Goal: Transaction & Acquisition: Purchase product/service

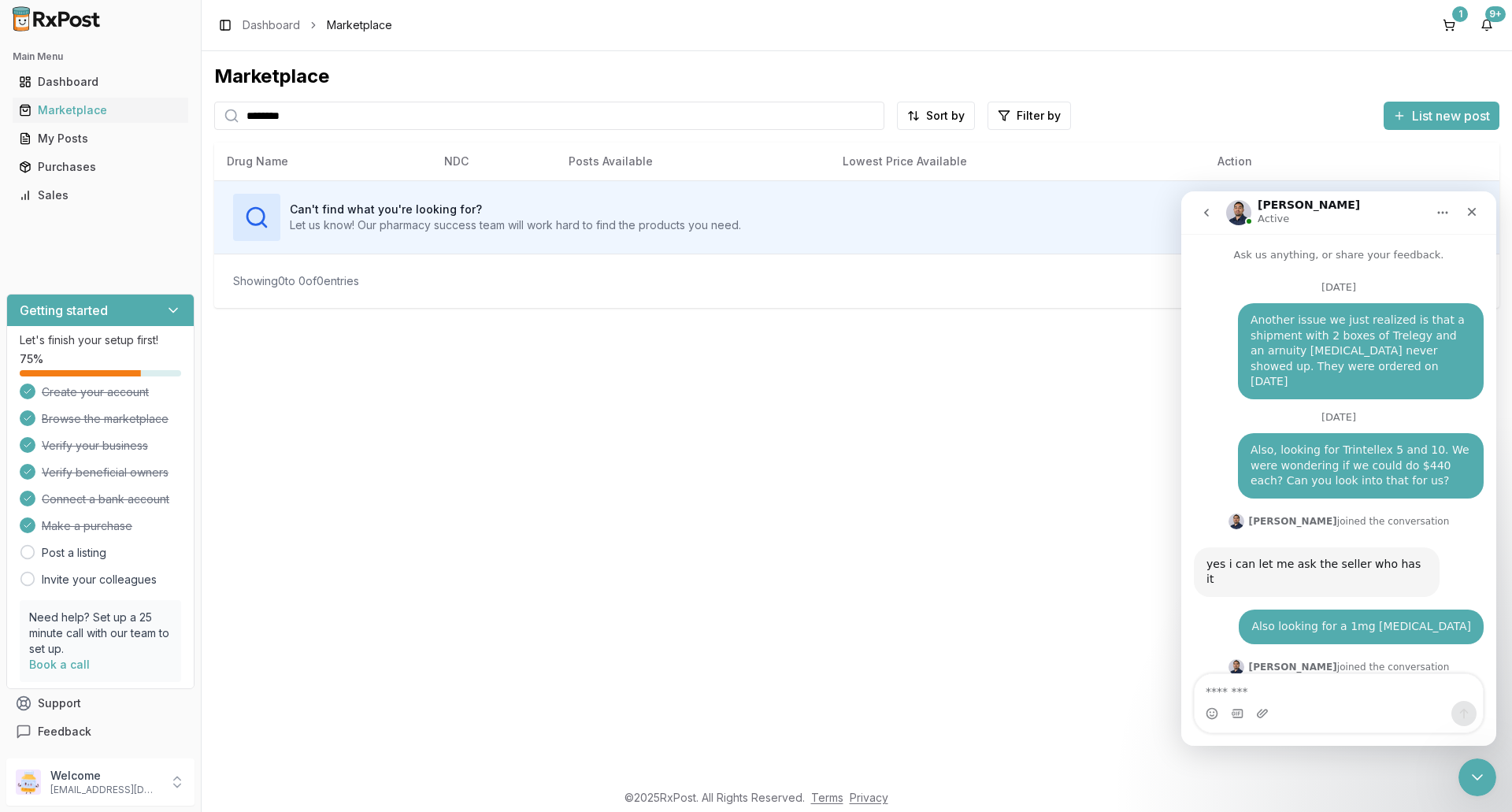
scroll to position [3, 0]
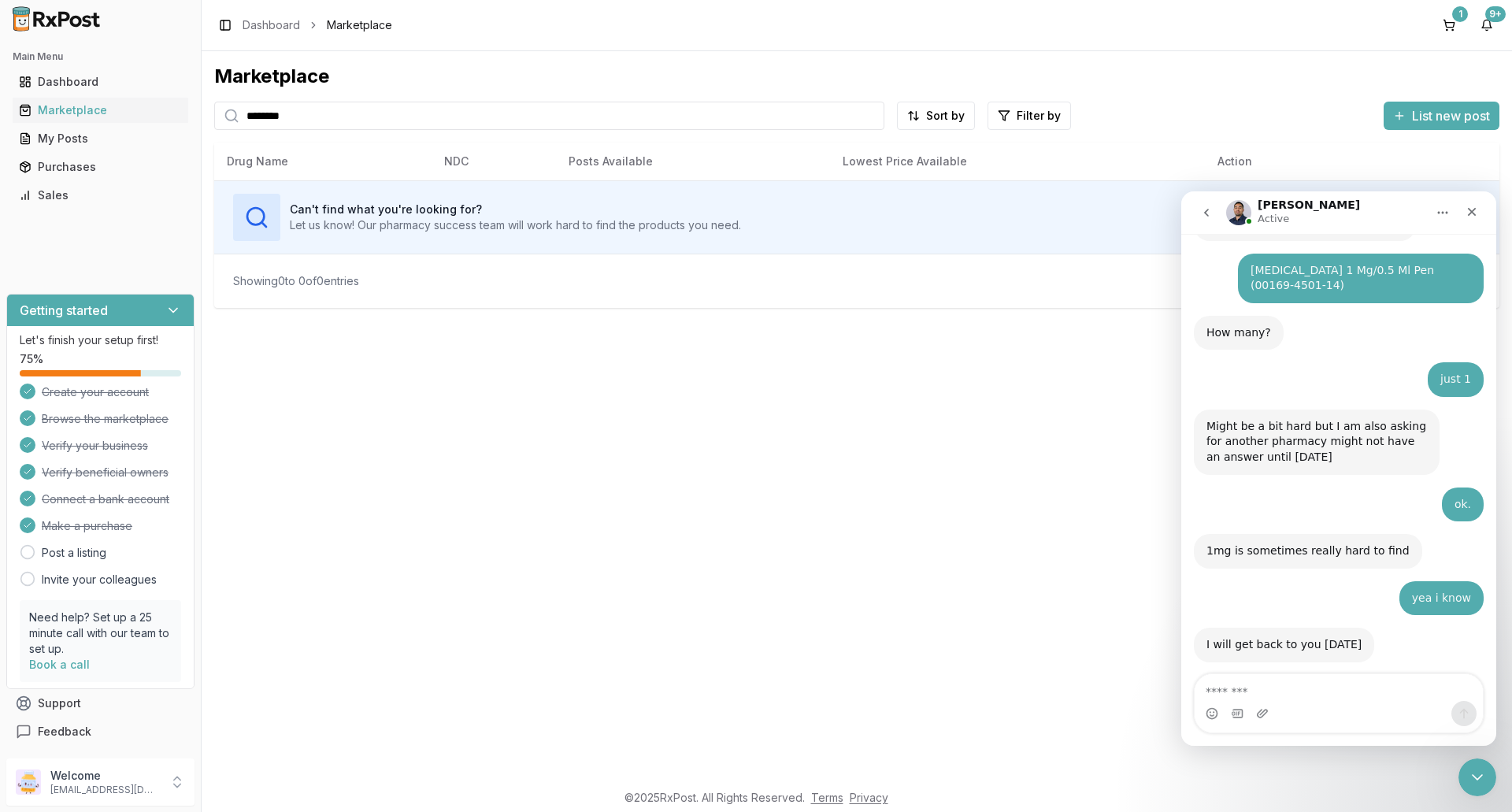
click at [1336, 698] on textarea "Message…" at bounding box center [1339, 687] width 289 height 27
type textarea "**********"
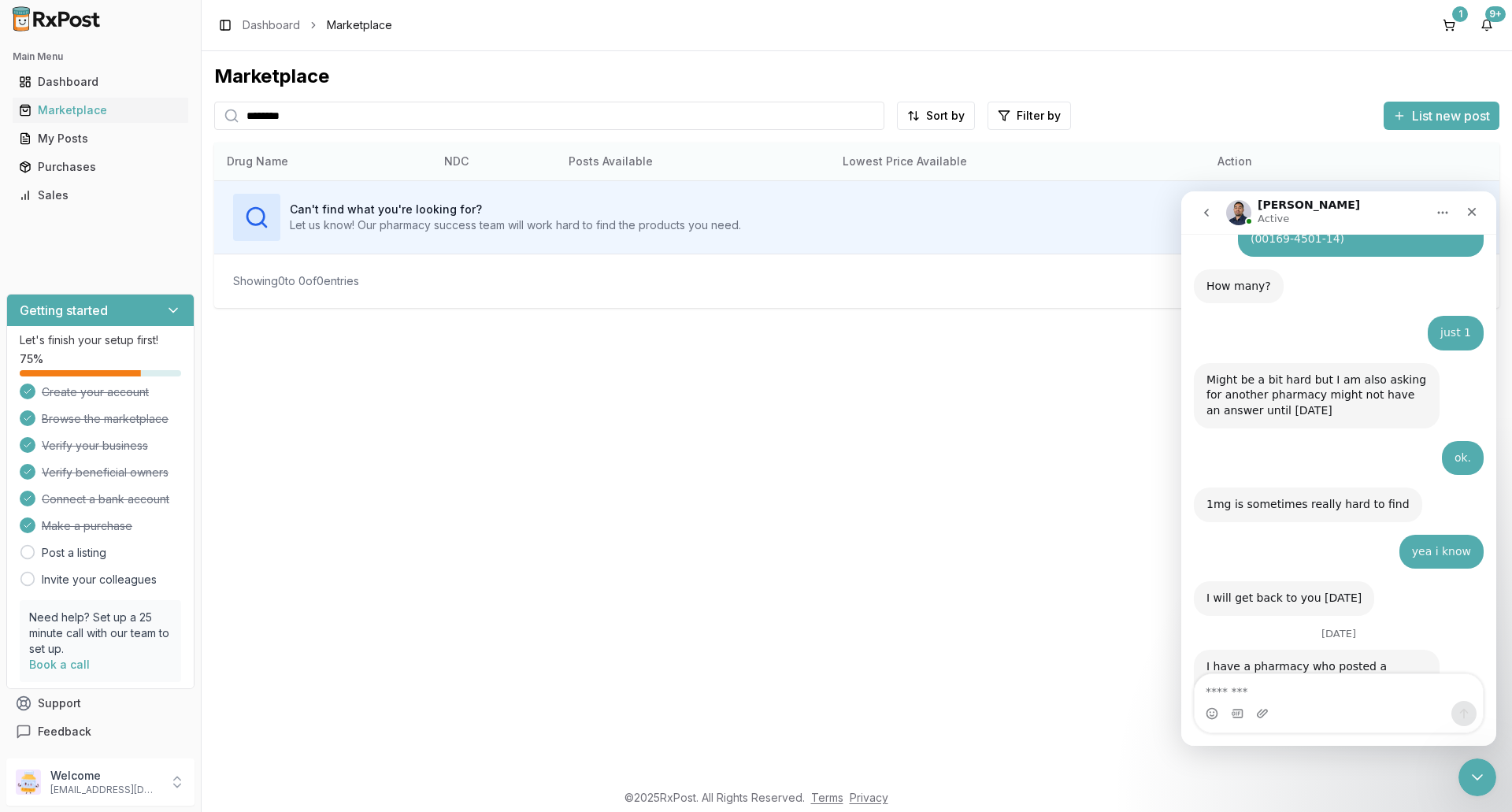
click at [1351, 163] on th "Action" at bounding box center [1352, 161] width 294 height 38
click html
click at [1454, 18] on div "1" at bounding box center [1459, 14] width 16 height 16
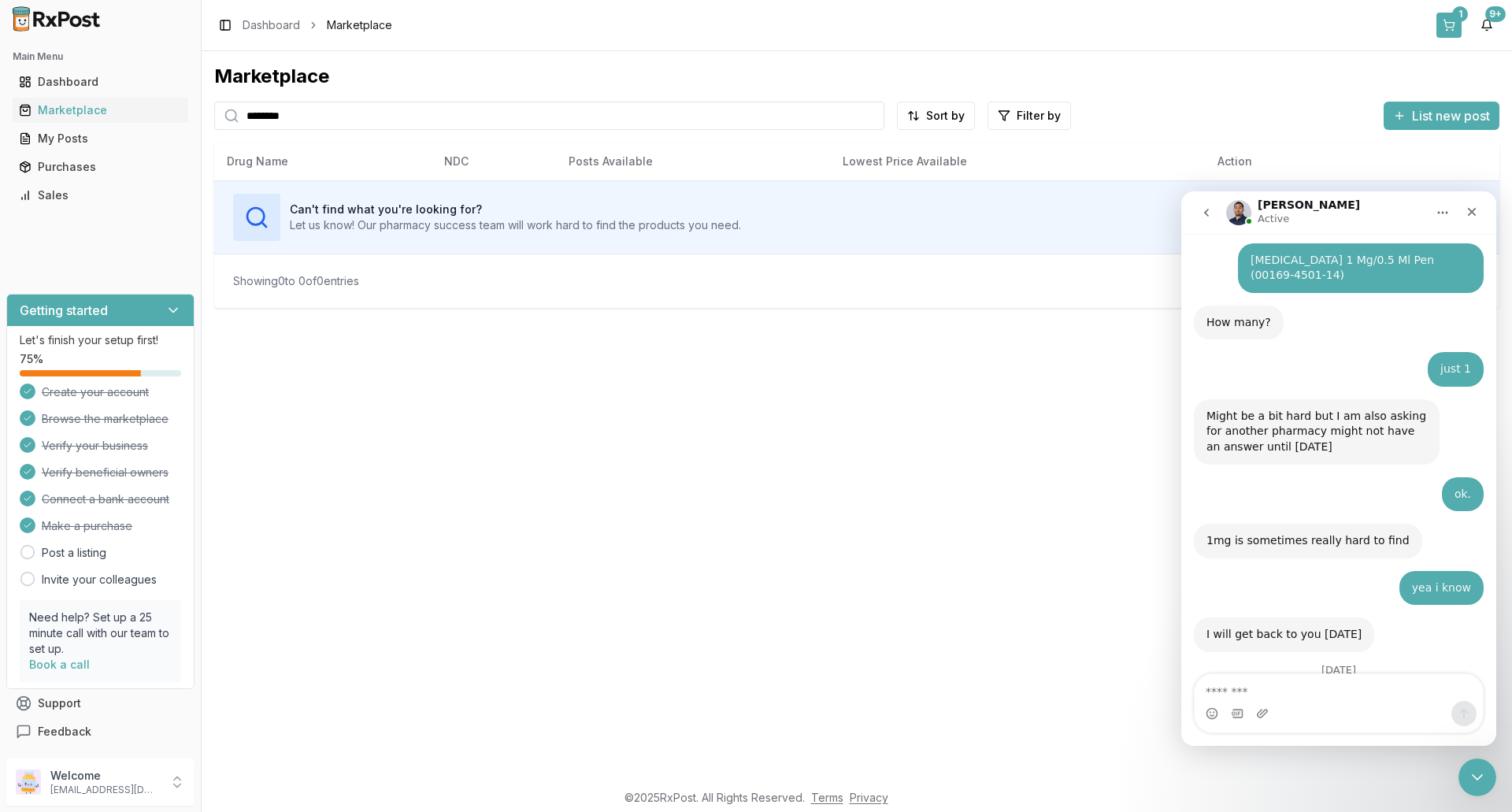
scroll to position [12445, 0]
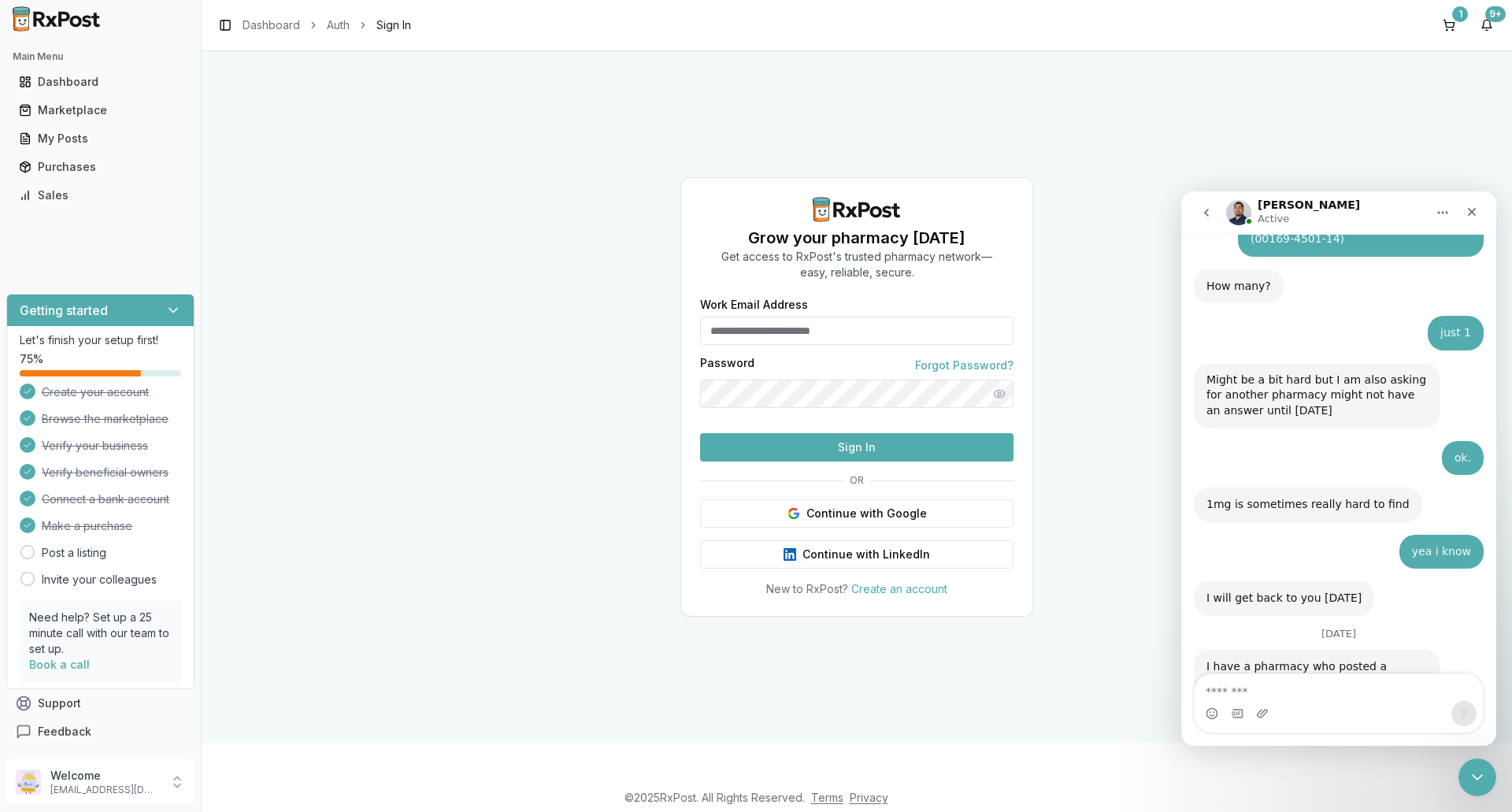
type input "**********"
click at [859, 461] on button "Sign In" at bounding box center [857, 447] width 314 height 28
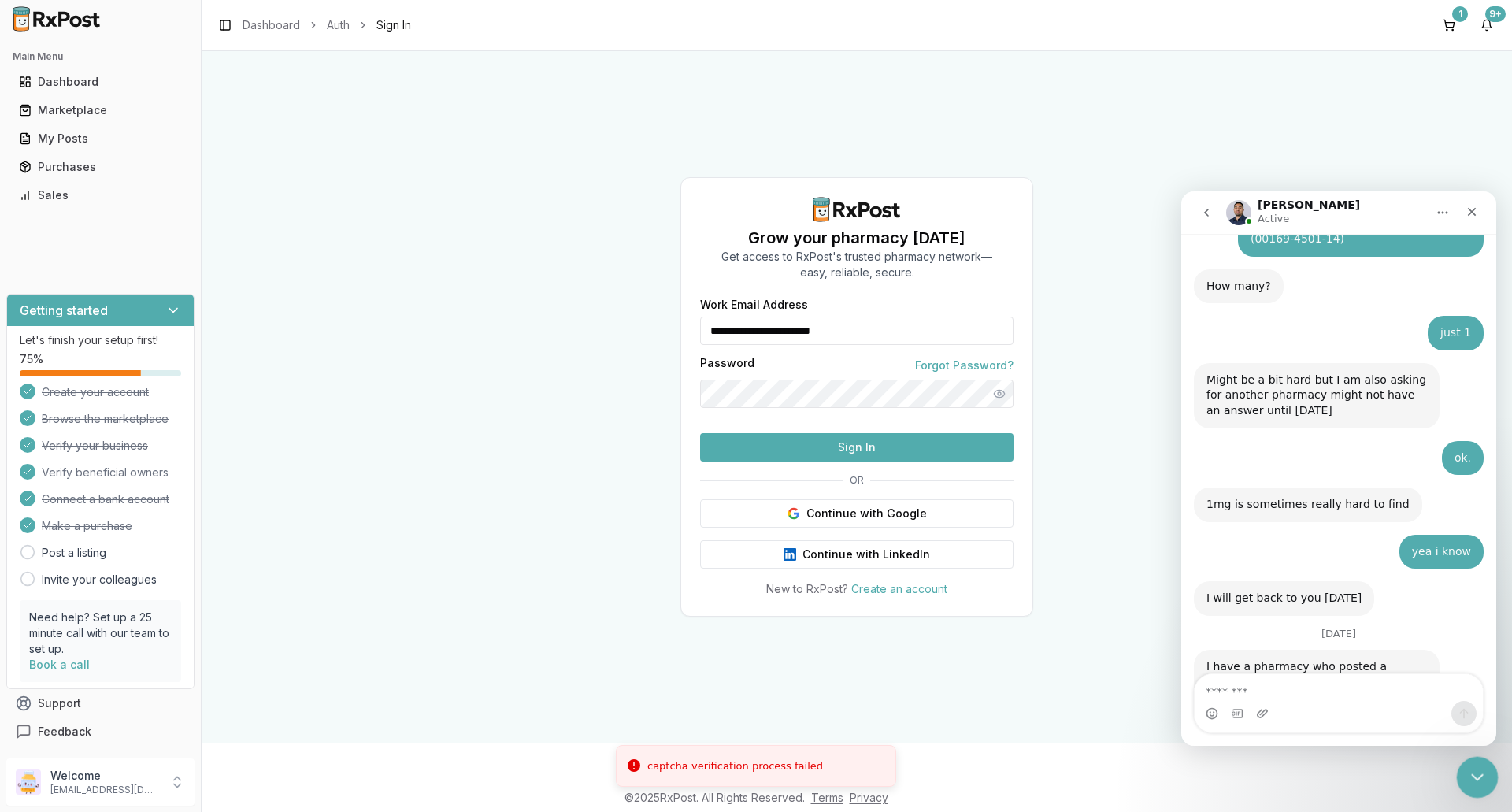
click at [1473, 772] on icon "Close Intercom Messenger" at bounding box center [1474, 774] width 19 height 19
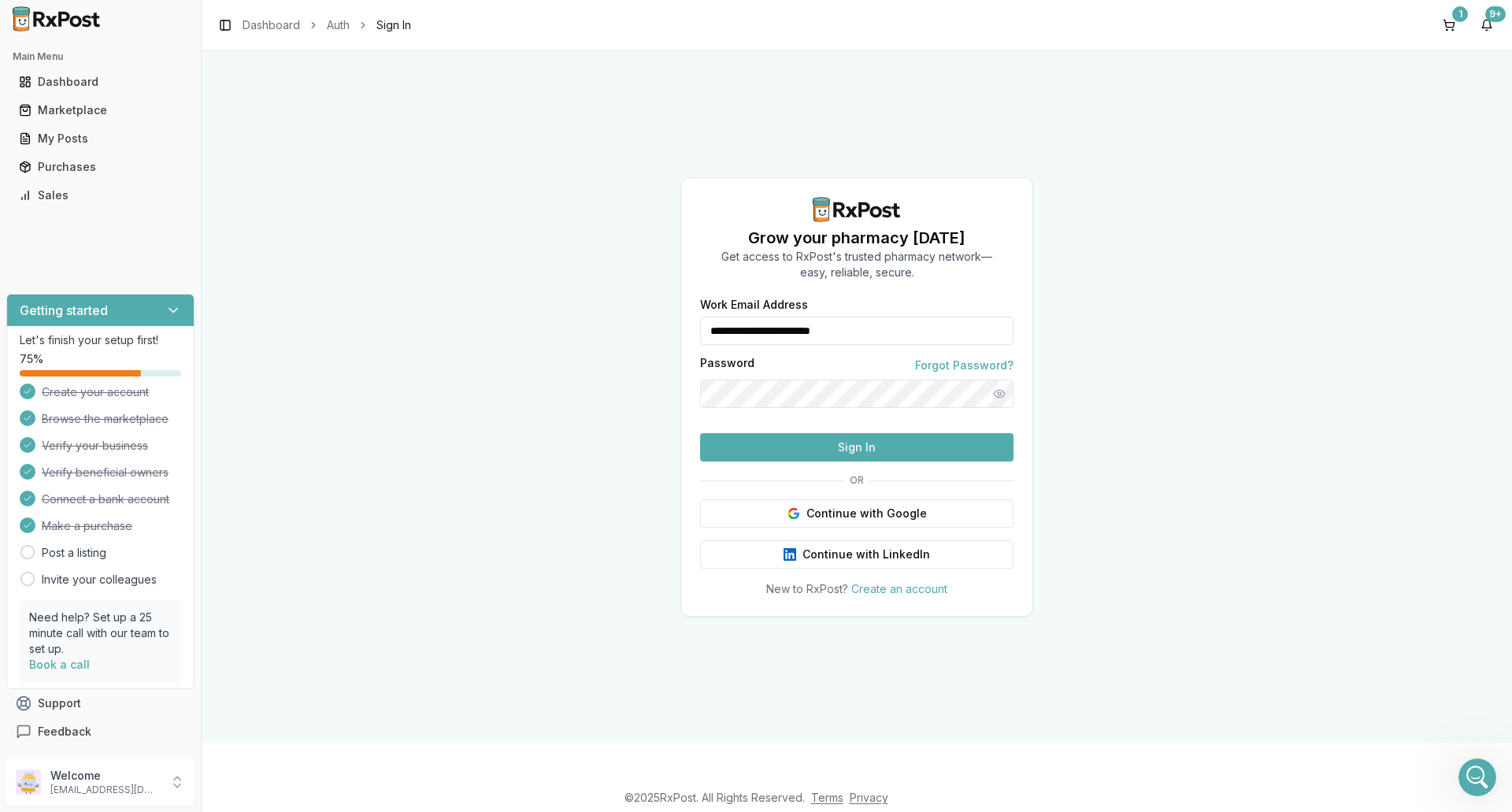
click at [910, 461] on button "Sign In" at bounding box center [857, 447] width 314 height 28
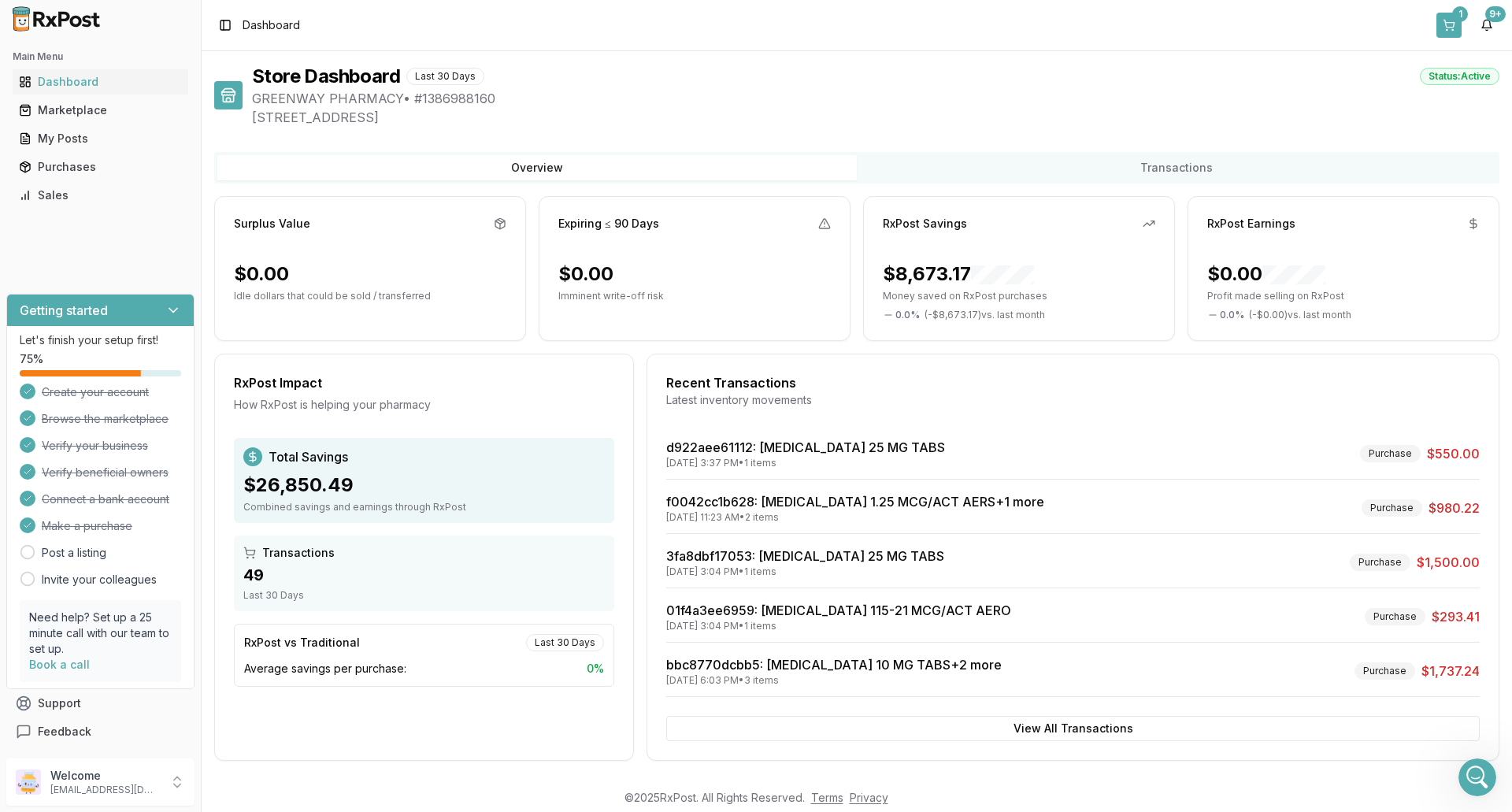
click at [1448, 32] on button "1" at bounding box center [1449, 25] width 25 height 25
